Goal: Use online tool/utility: Utilize a website feature to perform a specific function

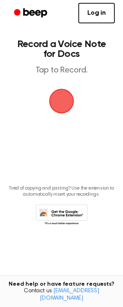
click at [61, 107] on span "button" at bounding box center [61, 101] width 23 height 23
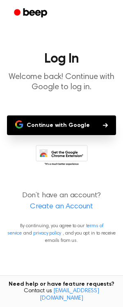
click at [70, 131] on button "Continue with Google" at bounding box center [61, 125] width 109 height 20
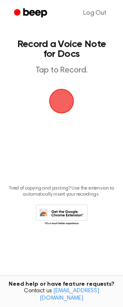
click at [70, 105] on span "button" at bounding box center [61, 101] width 23 height 23
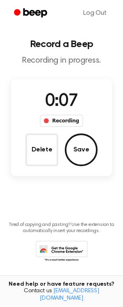
click at [93, 161] on div "Delete Save" at bounding box center [61, 149] width 72 height 33
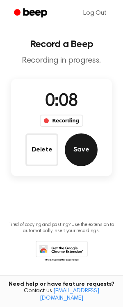
click at [87, 155] on button "Save" at bounding box center [81, 149] width 33 height 33
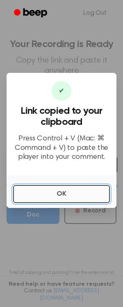
click at [64, 199] on button "OK" at bounding box center [61, 194] width 96 height 18
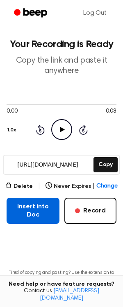
click at [16, 217] on button "Insert into Doc" at bounding box center [33, 210] width 53 height 26
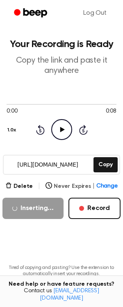
click at [87, 182] on button "Never Expires | Change" at bounding box center [81, 186] width 72 height 9
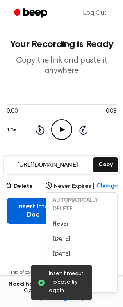
click at [19, 205] on button "Insert into Doc" at bounding box center [33, 210] width 53 height 26
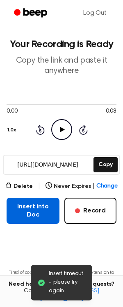
click at [49, 221] on button "Insert into Doc" at bounding box center [33, 210] width 53 height 26
